Goal: Find specific page/section: Find specific page/section

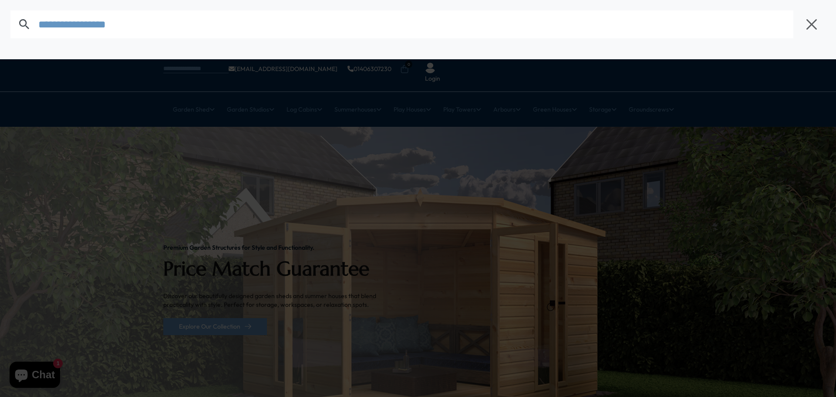
click at [429, 28] on icon "button" at bounding box center [811, 24] width 13 height 13
type input "*******"
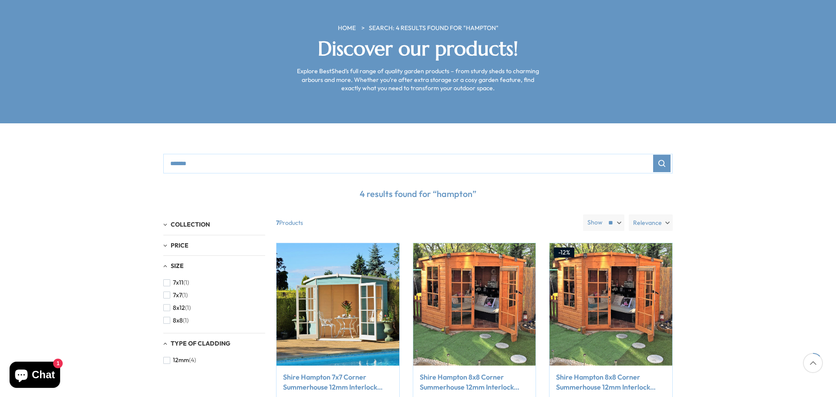
scroll to position [87, 0]
